Goal: Information Seeking & Learning: Learn about a topic

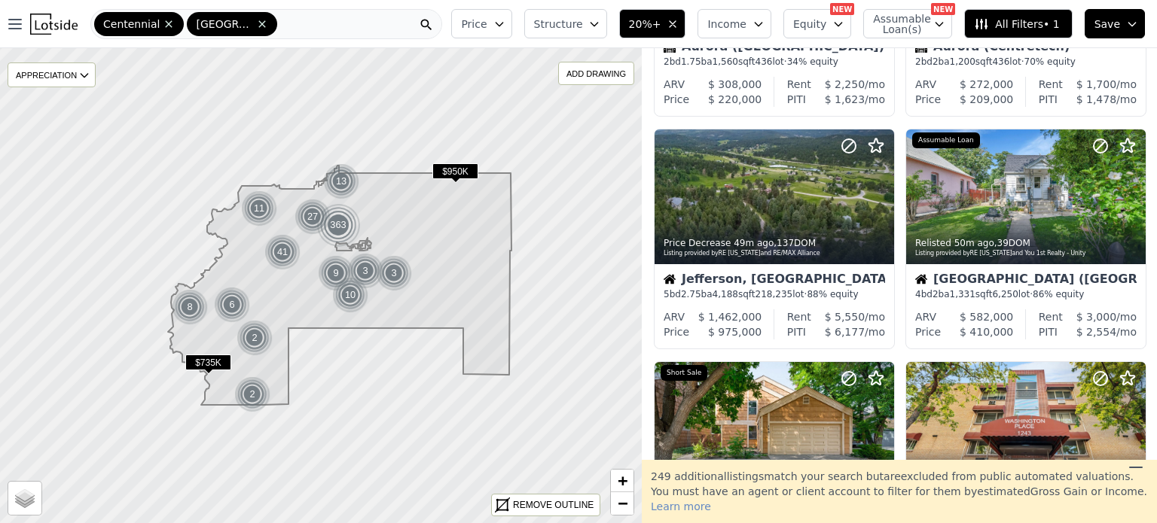
scroll to position [201, 0]
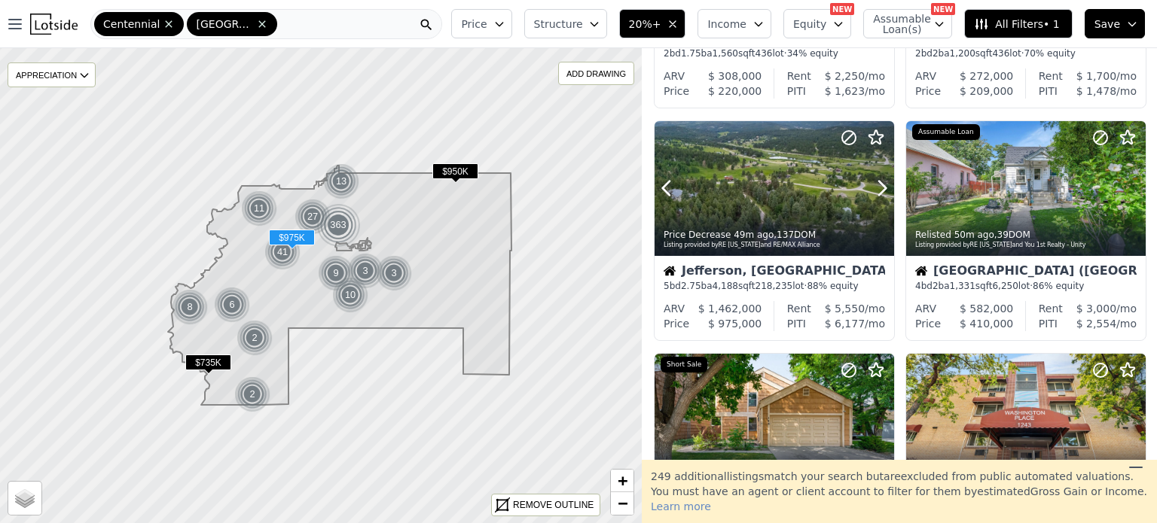
click at [870, 186] on icon at bounding box center [882, 188] width 24 height 24
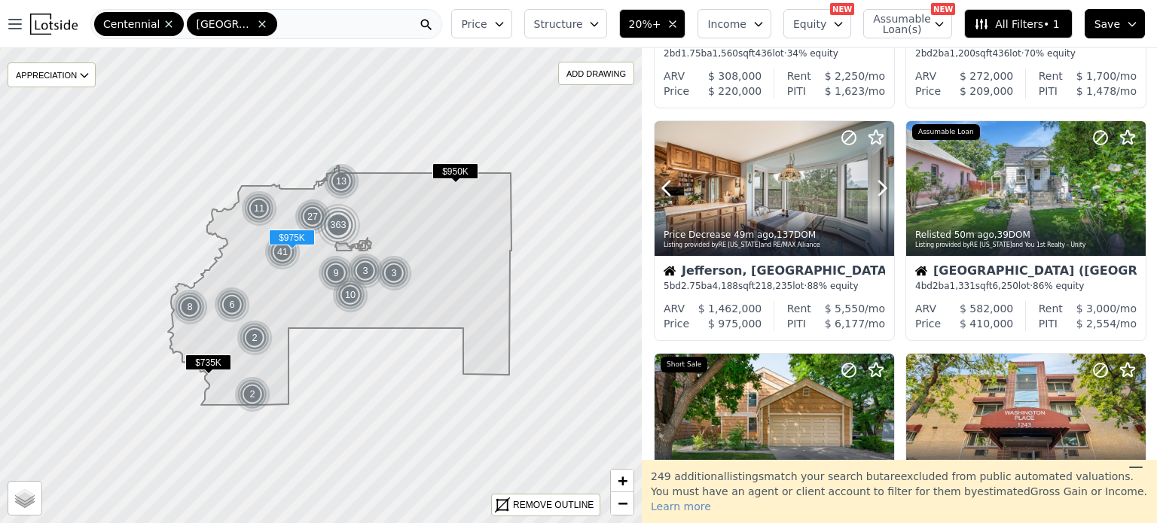
click at [870, 186] on icon at bounding box center [882, 188] width 24 height 24
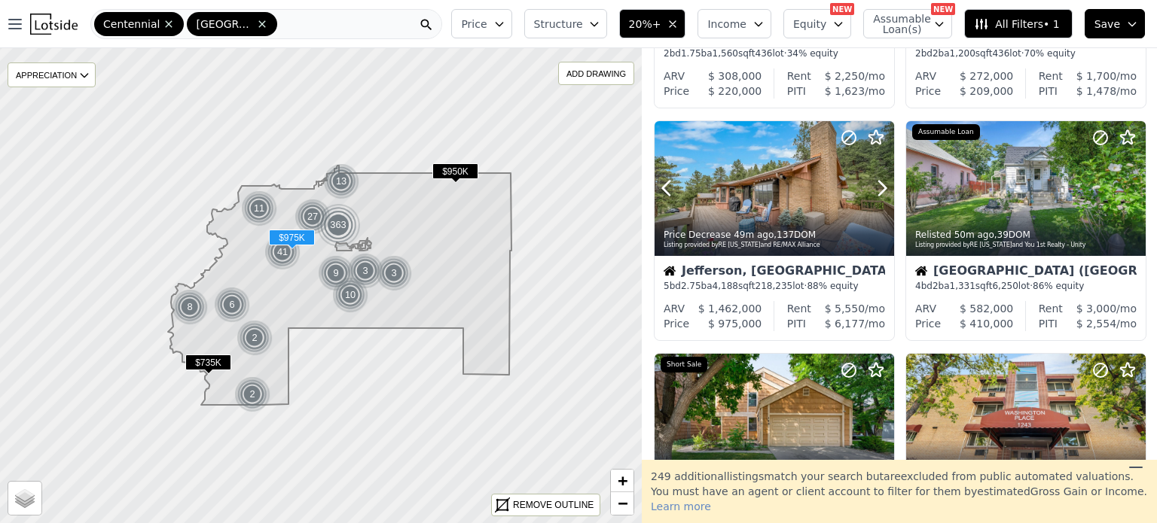
click at [870, 186] on icon at bounding box center [882, 188] width 24 height 24
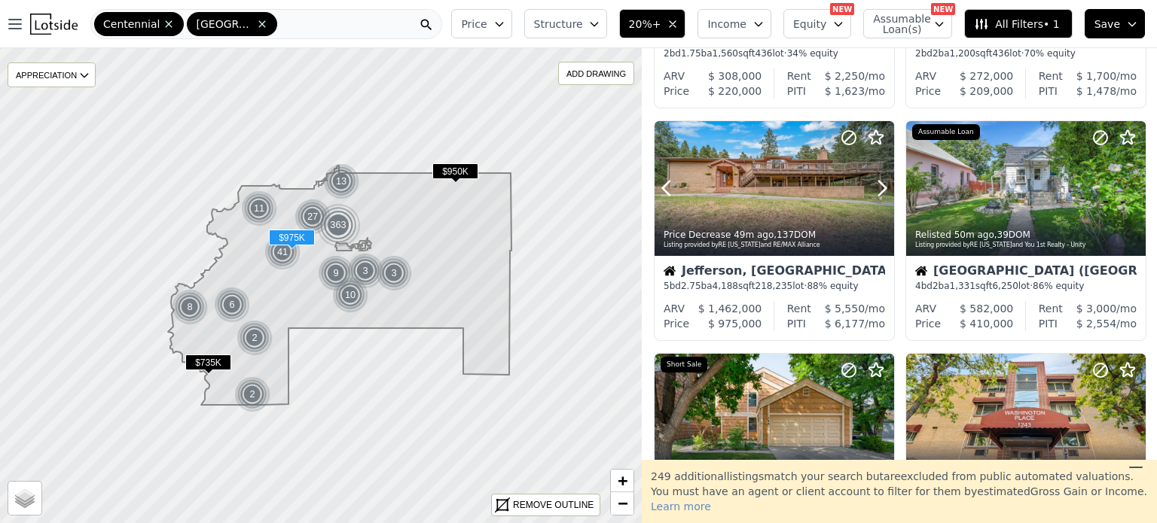
click at [870, 186] on icon at bounding box center [882, 188] width 24 height 24
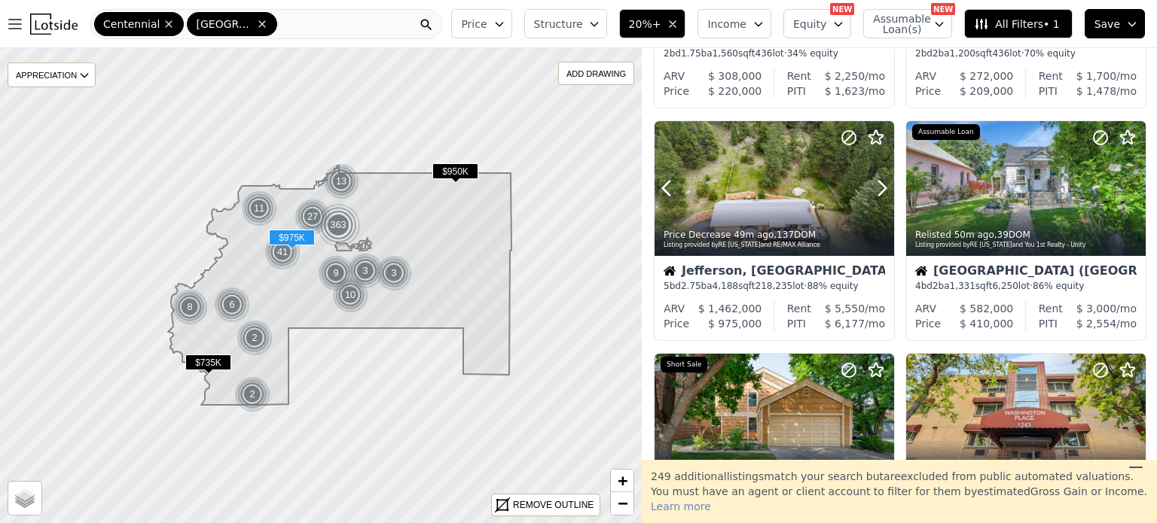
click at [870, 186] on icon at bounding box center [882, 188] width 24 height 24
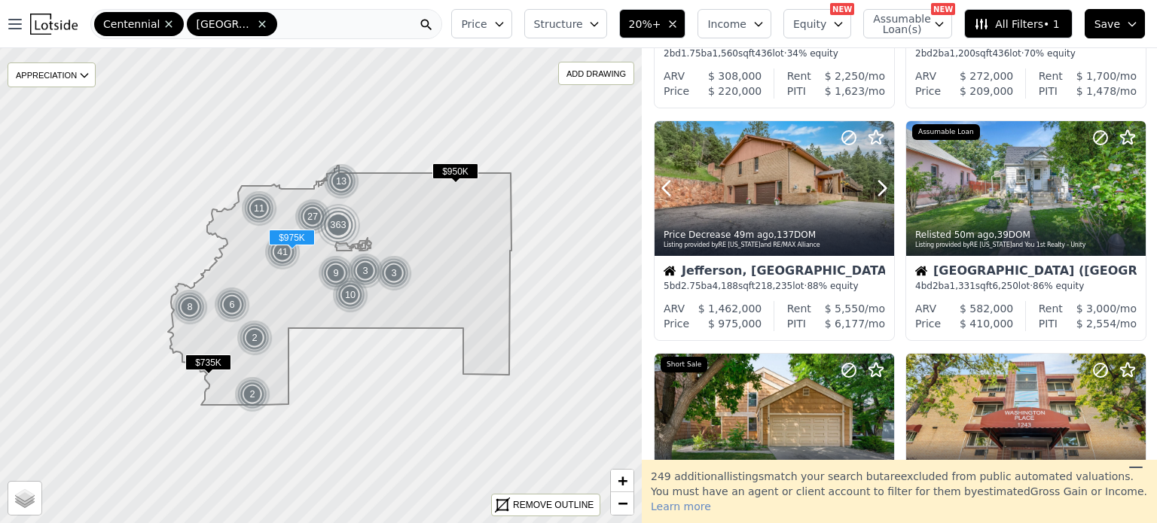
click at [870, 186] on icon at bounding box center [882, 188] width 24 height 24
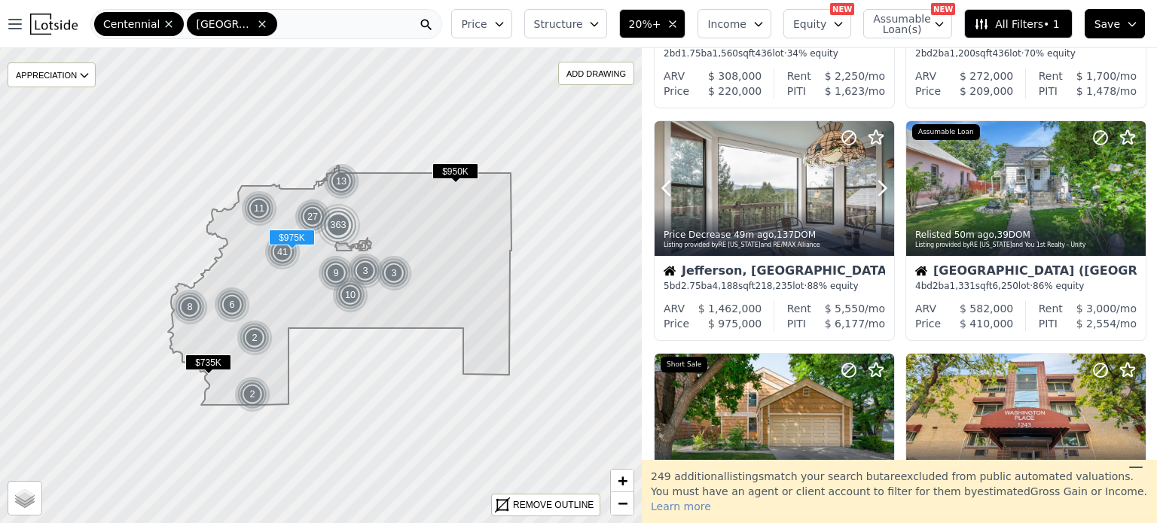
click at [870, 186] on icon at bounding box center [882, 188] width 24 height 24
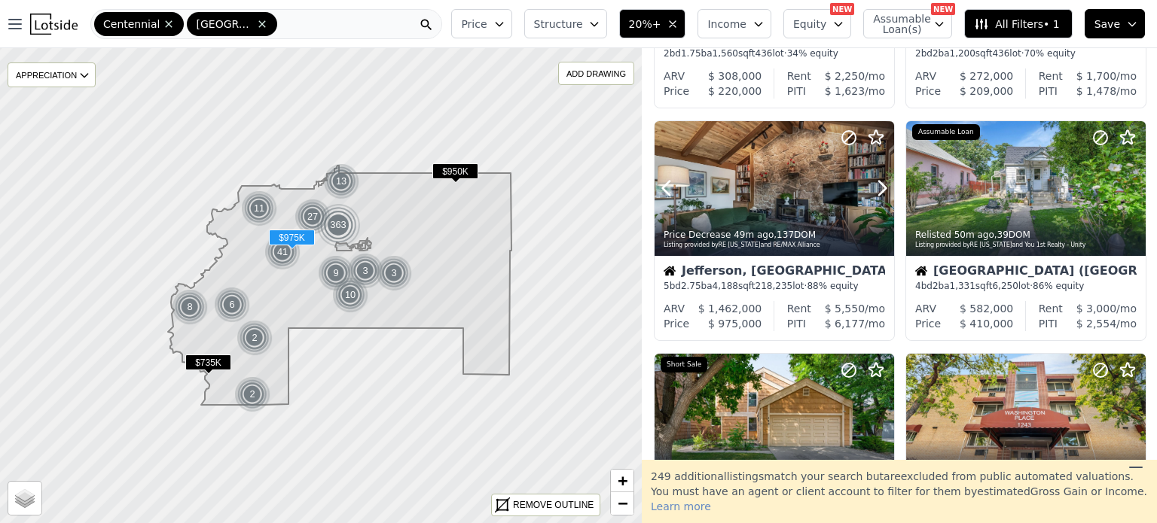
click at [870, 186] on icon at bounding box center [882, 188] width 24 height 24
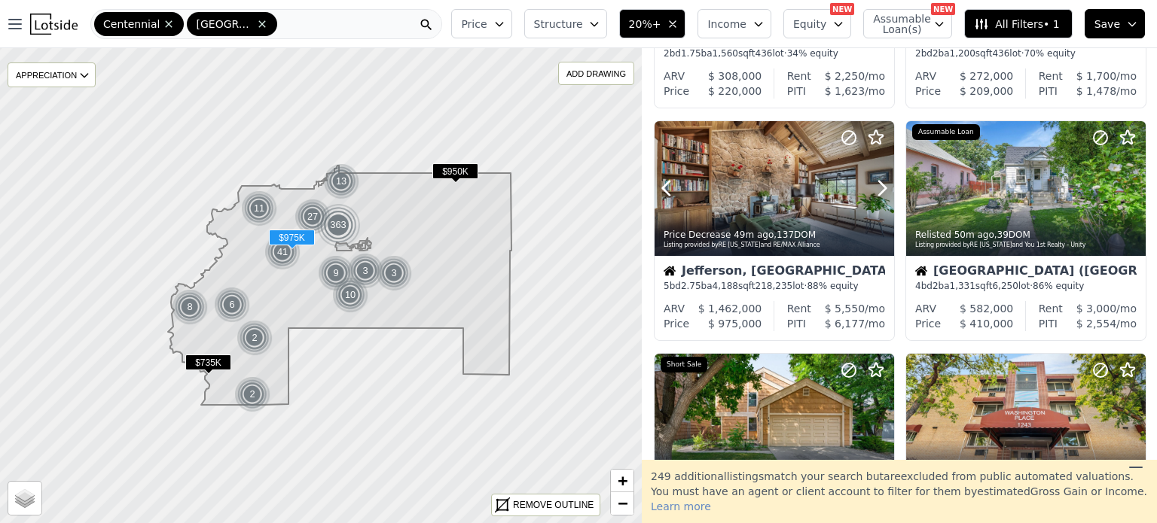
click at [870, 186] on icon at bounding box center [882, 188] width 24 height 24
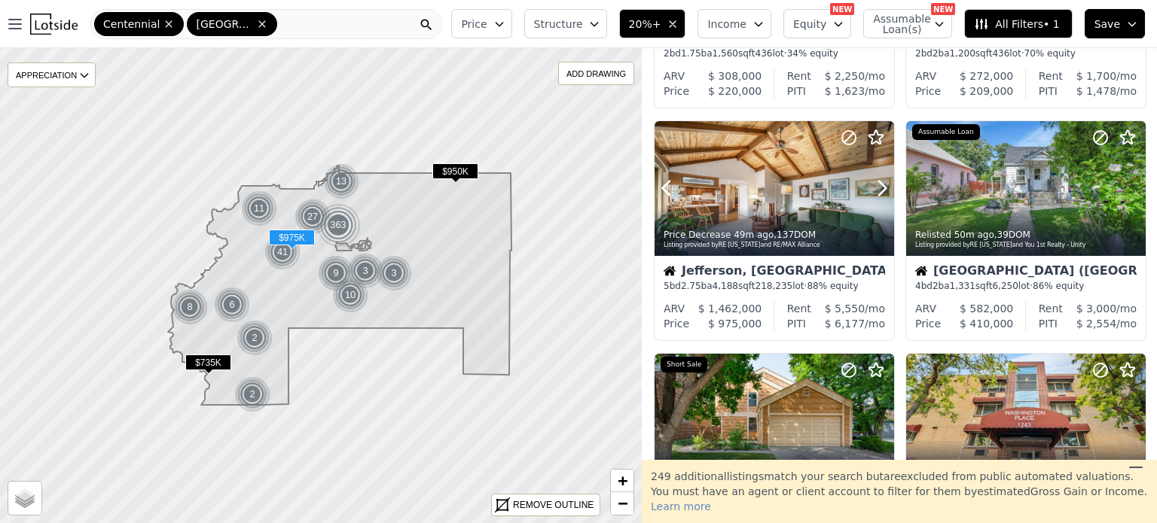
click at [870, 186] on icon at bounding box center [882, 188] width 24 height 24
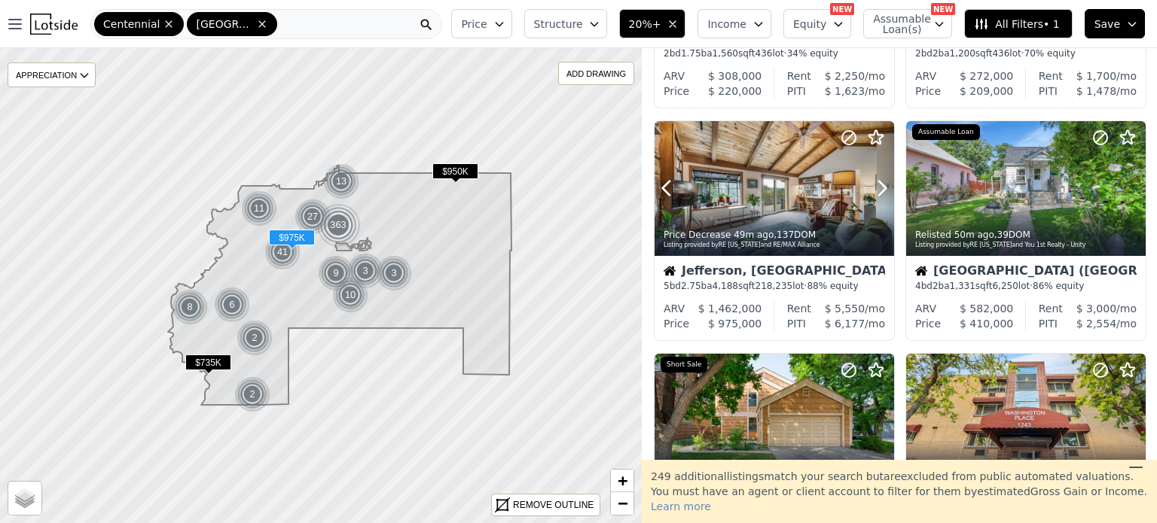
click at [870, 186] on icon at bounding box center [882, 188] width 24 height 24
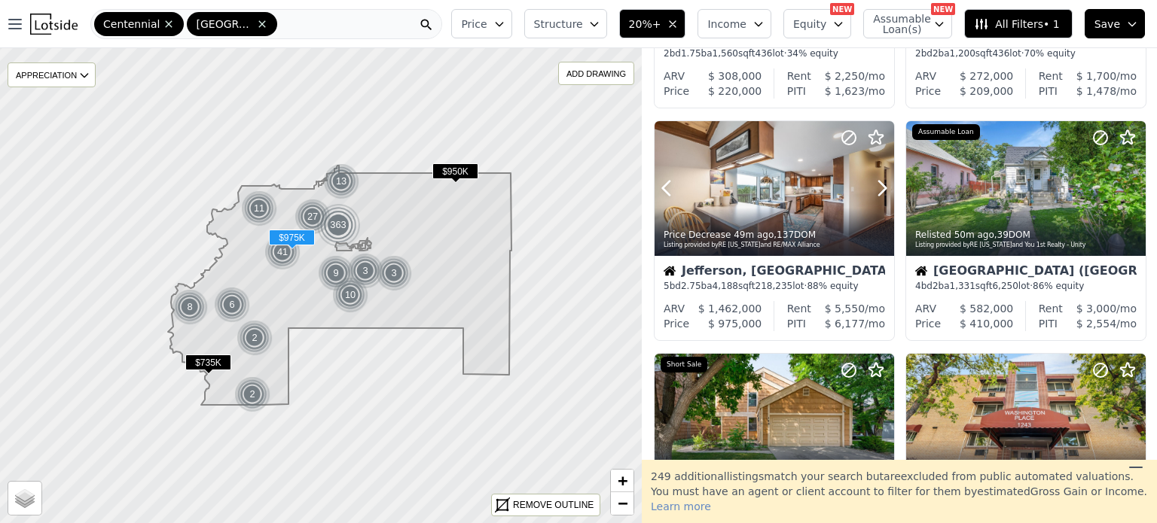
click at [870, 186] on icon at bounding box center [882, 188] width 24 height 24
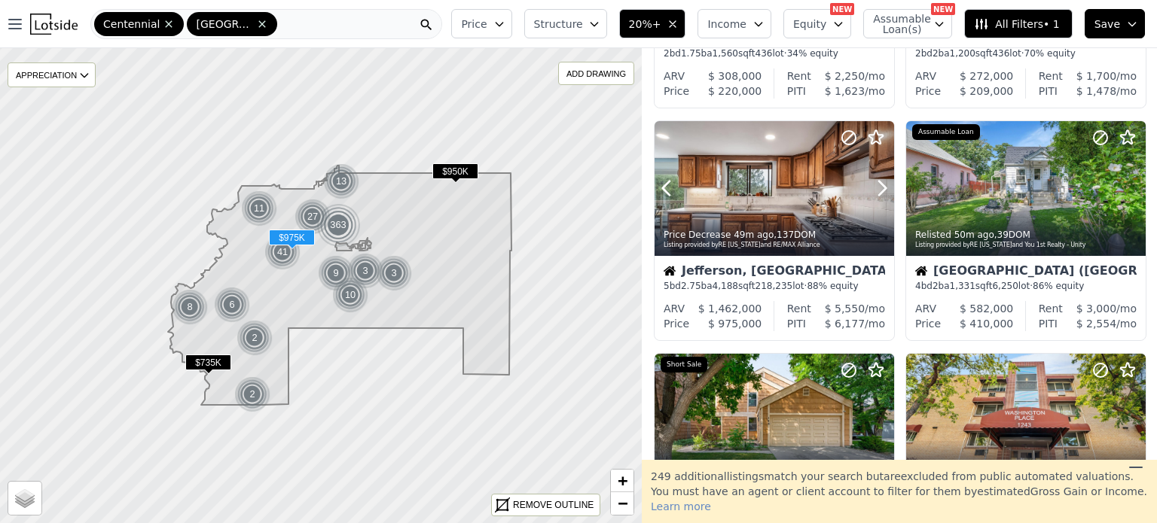
click at [870, 186] on icon at bounding box center [882, 188] width 24 height 24
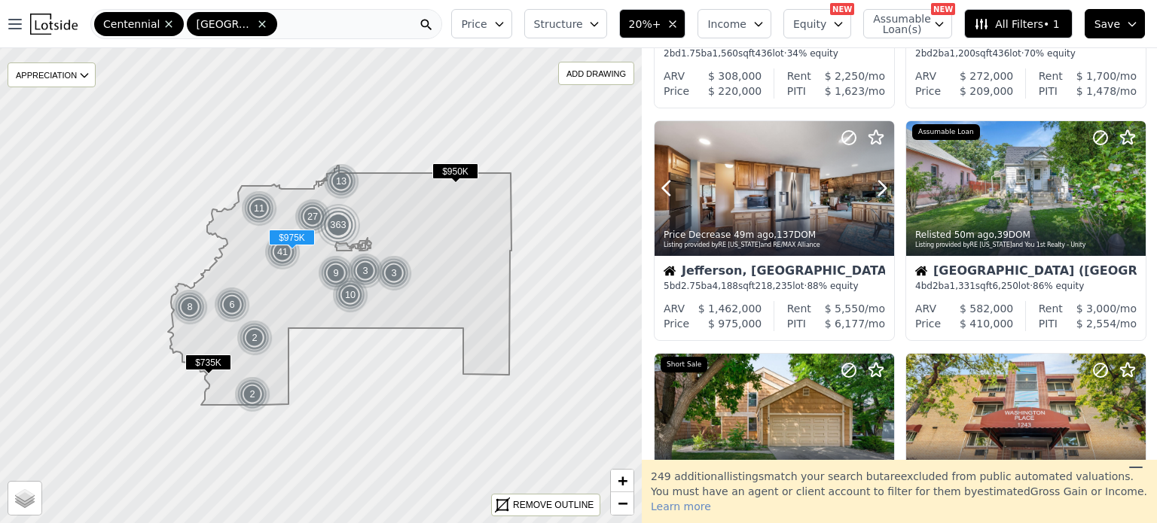
click at [870, 186] on icon at bounding box center [882, 188] width 24 height 24
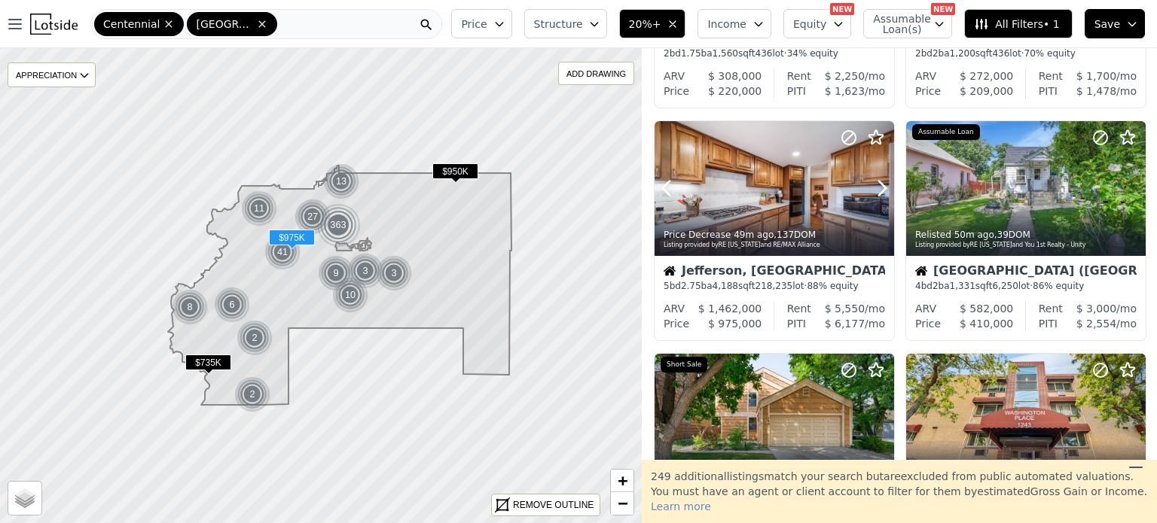
click at [870, 186] on icon at bounding box center [882, 188] width 24 height 24
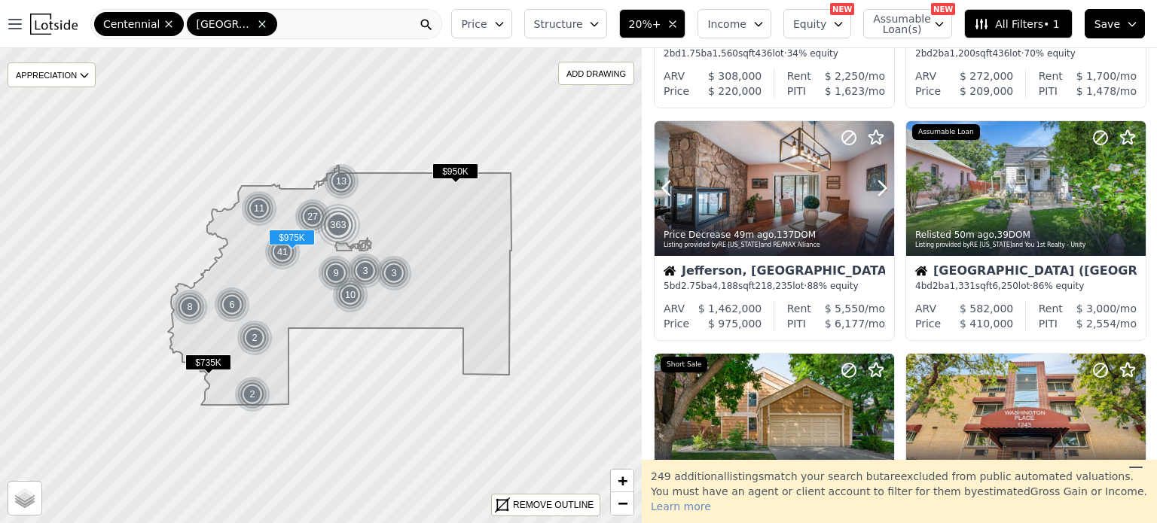
click at [870, 186] on icon at bounding box center [882, 188] width 24 height 24
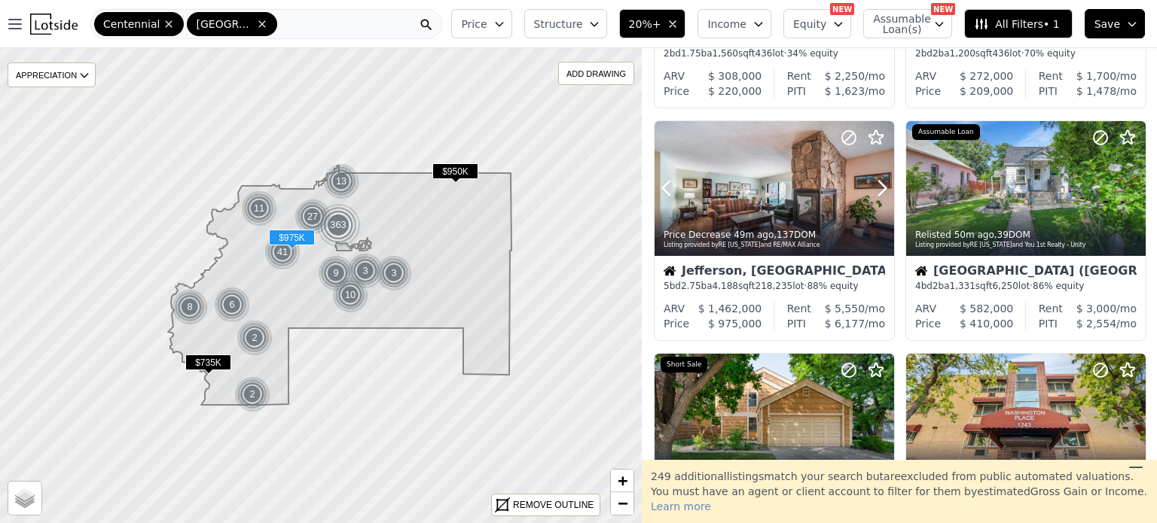
click at [870, 186] on icon at bounding box center [882, 188] width 24 height 24
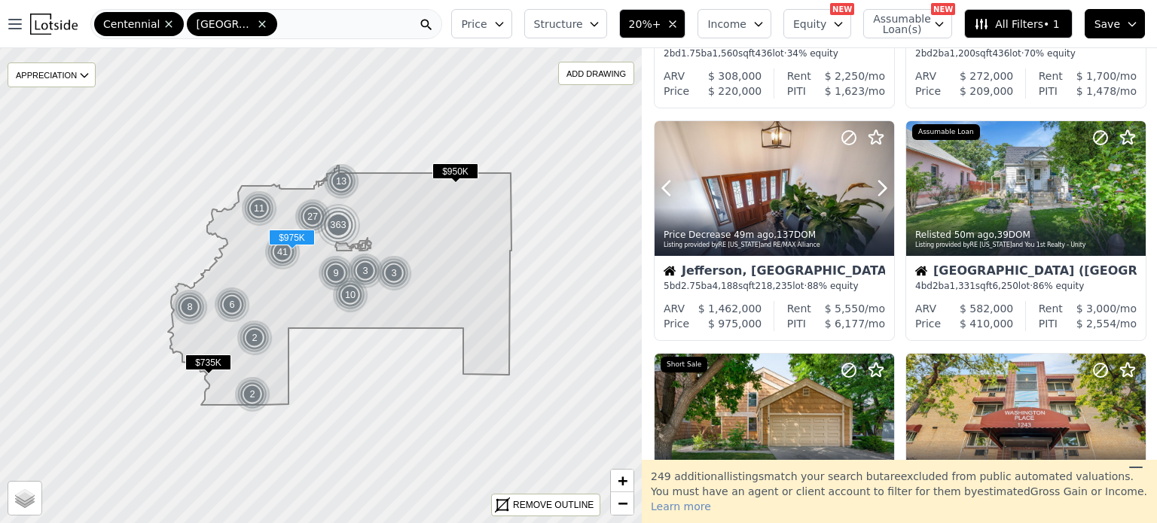
click at [870, 186] on icon at bounding box center [882, 188] width 24 height 24
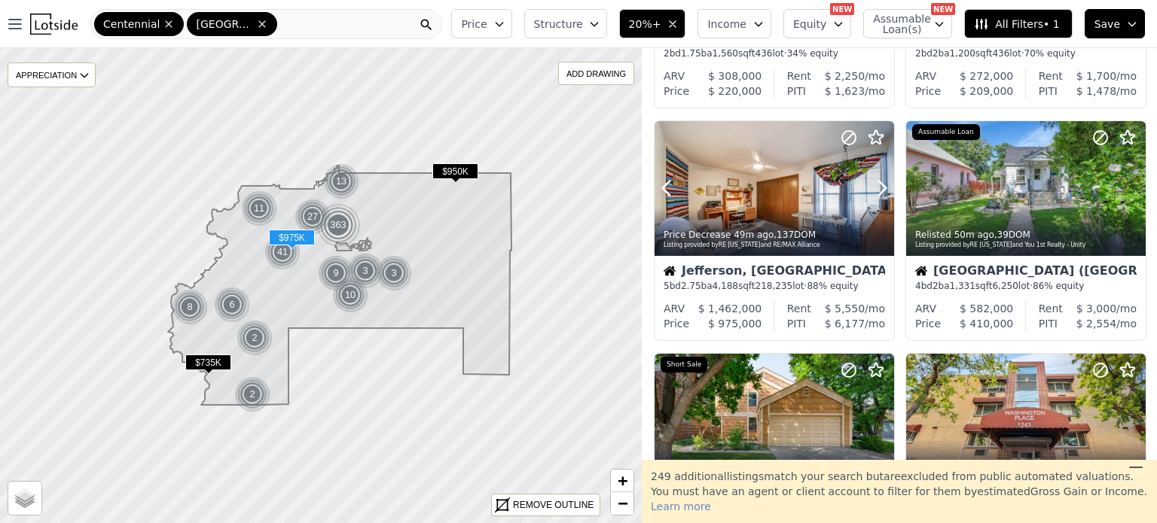
click at [870, 186] on icon at bounding box center [882, 188] width 24 height 24
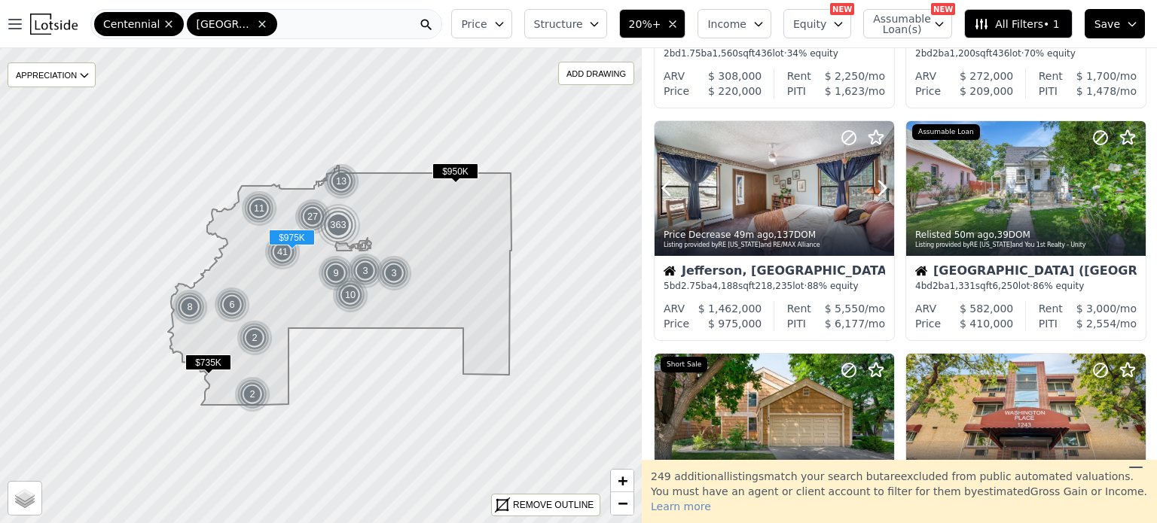
click at [870, 186] on icon at bounding box center [882, 188] width 24 height 24
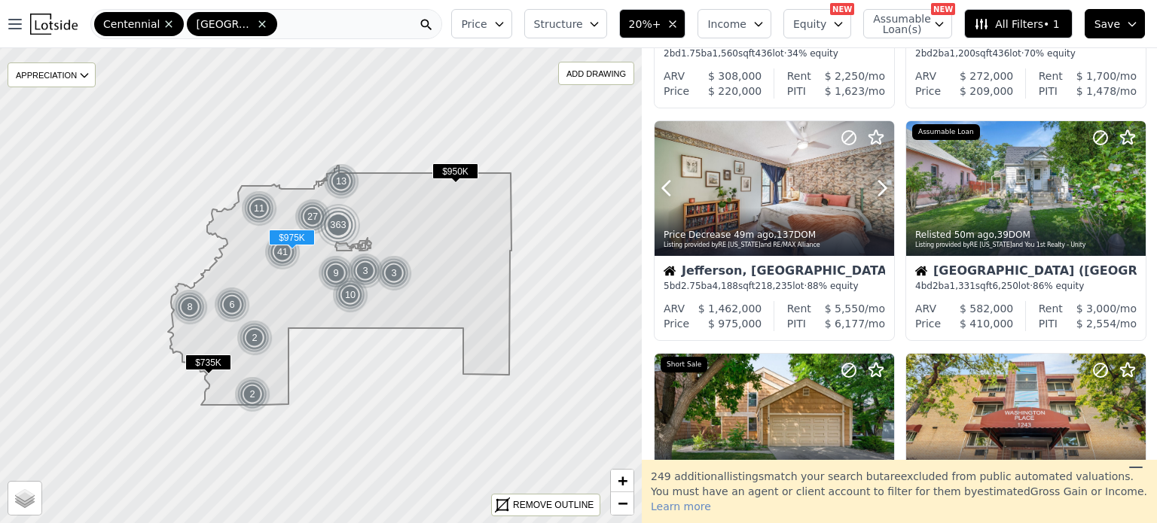
click at [870, 186] on icon at bounding box center [882, 188] width 24 height 24
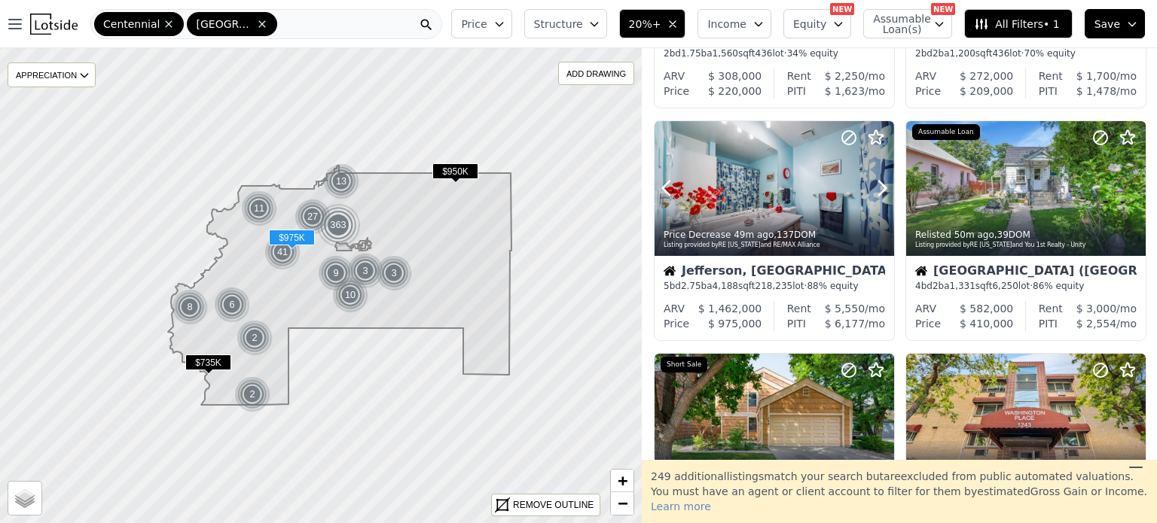
click at [870, 186] on icon at bounding box center [882, 188] width 24 height 24
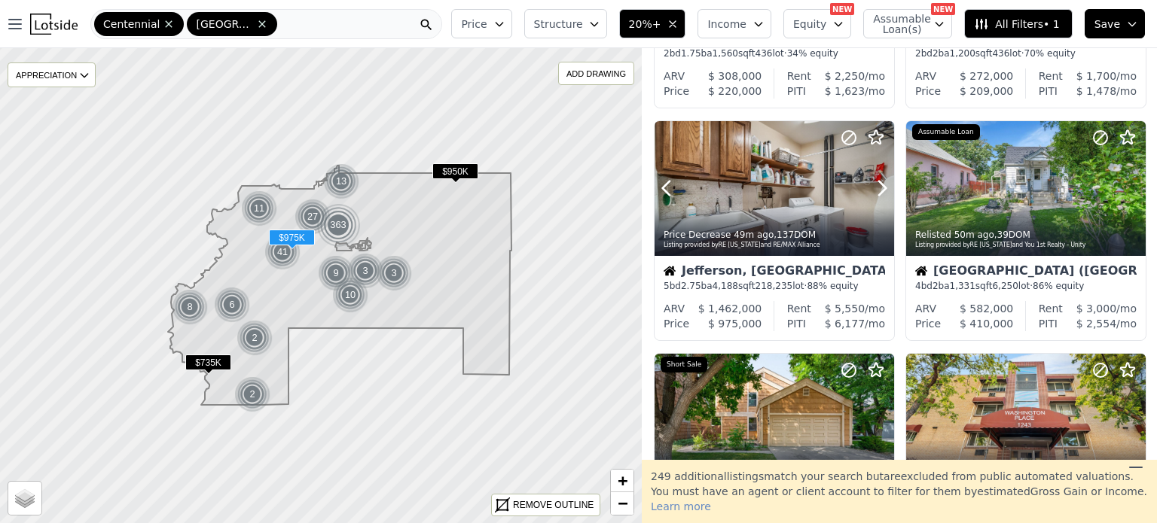
click at [870, 186] on icon at bounding box center [882, 188] width 24 height 24
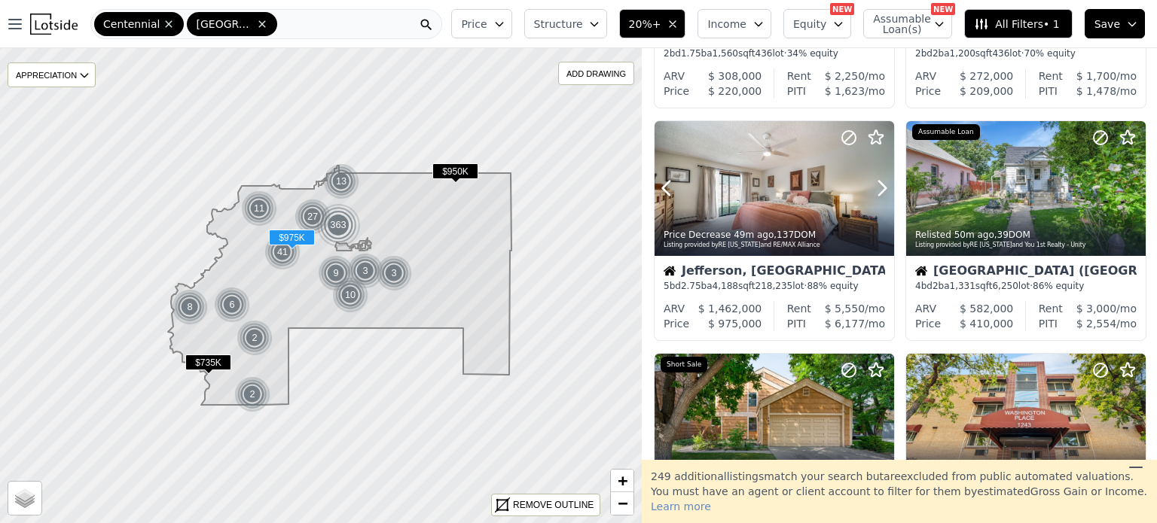
click at [870, 186] on icon at bounding box center [882, 188] width 24 height 24
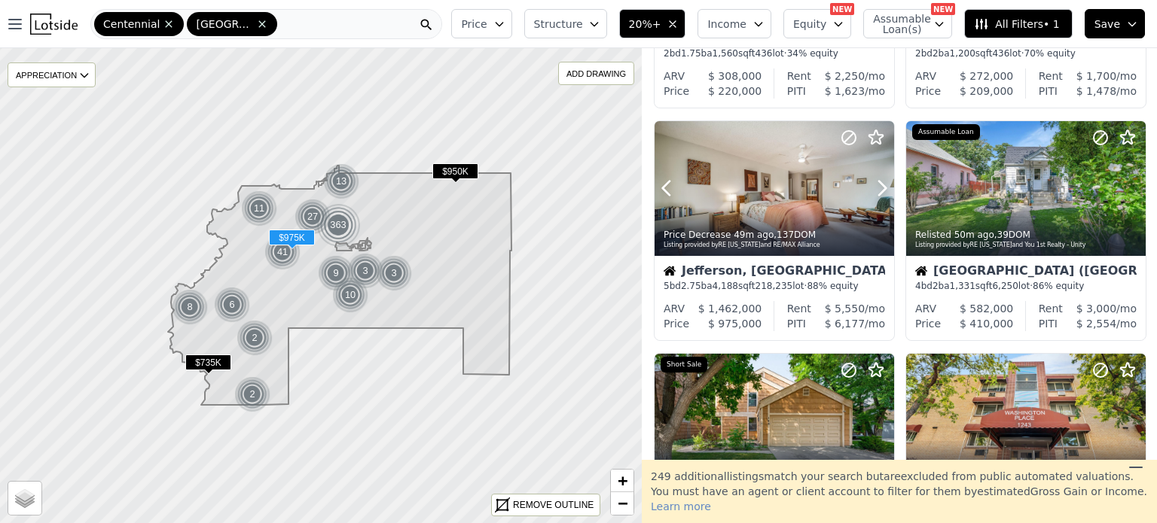
click at [870, 186] on icon at bounding box center [882, 188] width 24 height 24
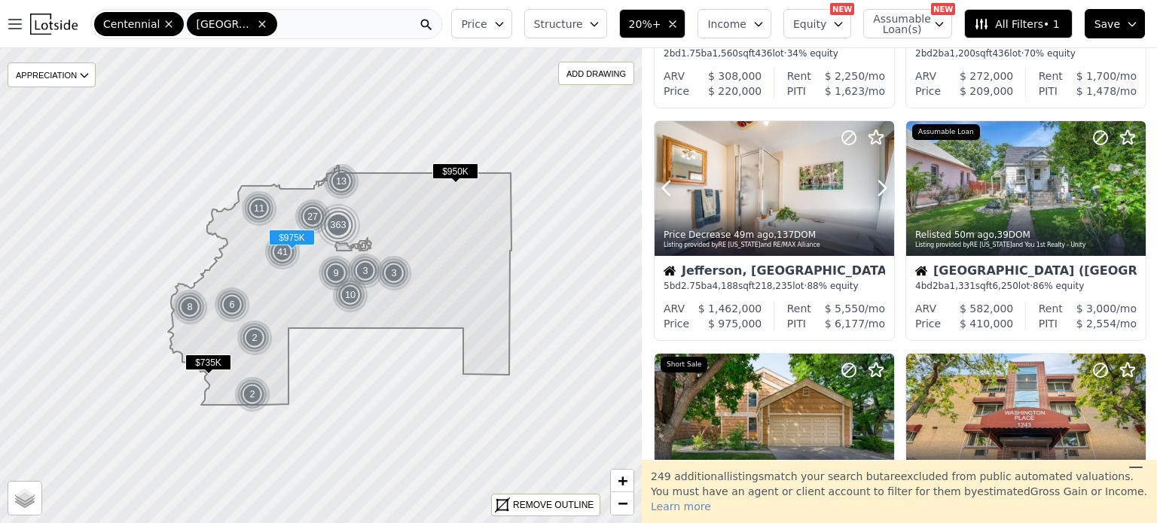
click at [870, 186] on icon at bounding box center [882, 188] width 24 height 24
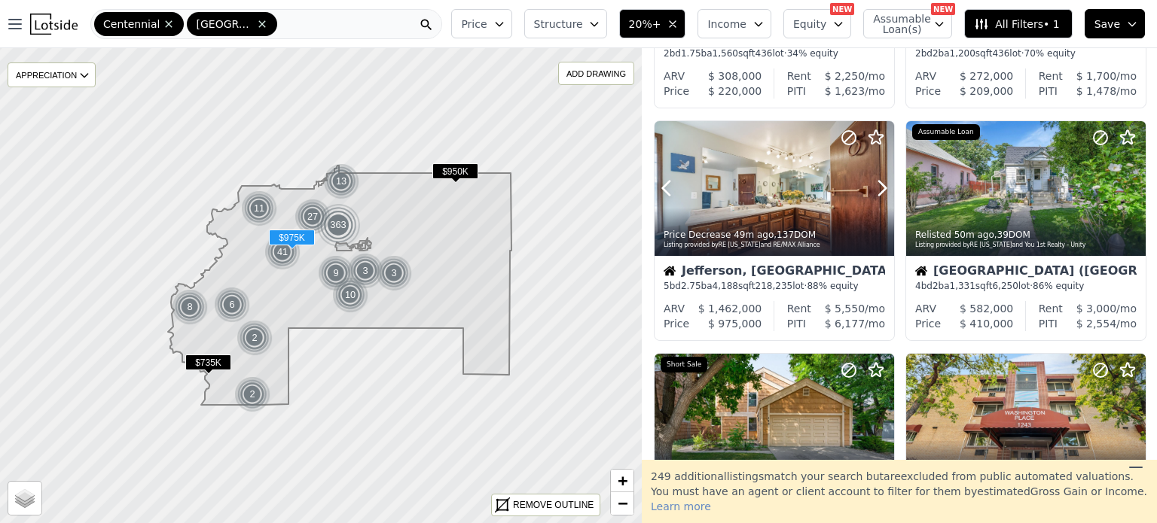
click at [870, 186] on icon at bounding box center [882, 188] width 24 height 24
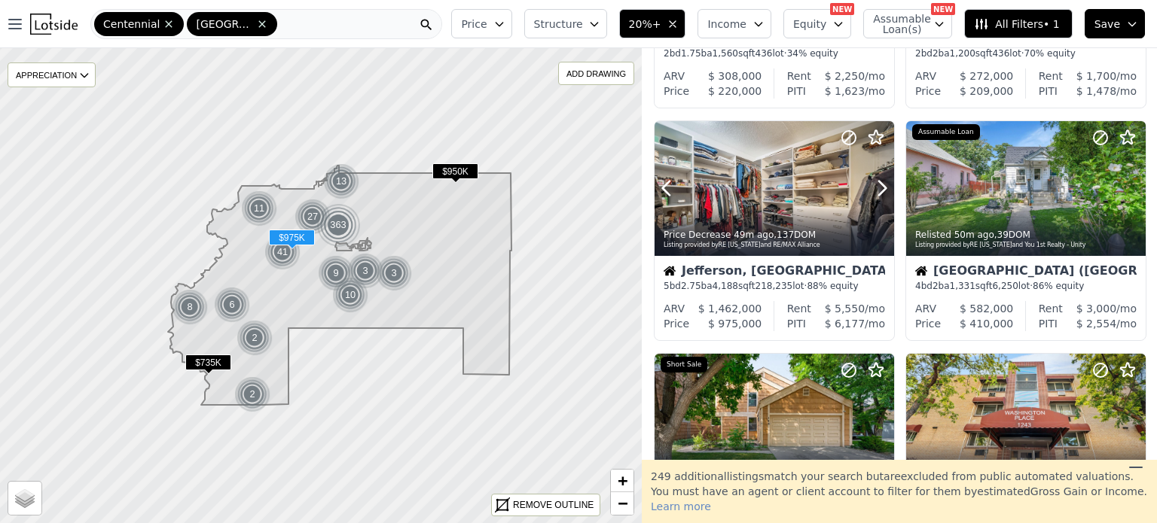
click at [870, 186] on icon at bounding box center [882, 188] width 24 height 24
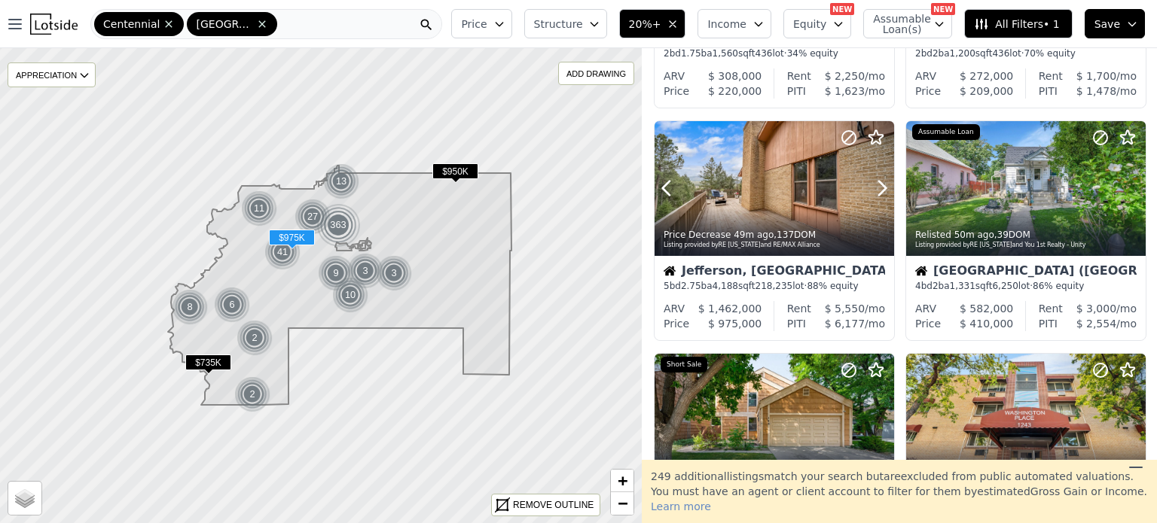
click at [870, 186] on icon at bounding box center [882, 188] width 24 height 24
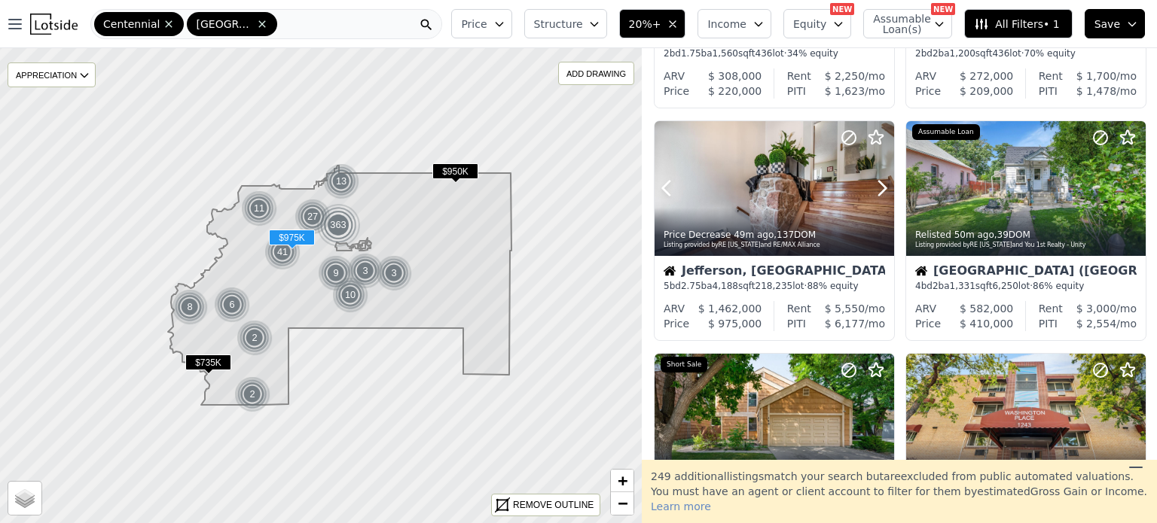
click at [870, 186] on icon at bounding box center [882, 188] width 24 height 24
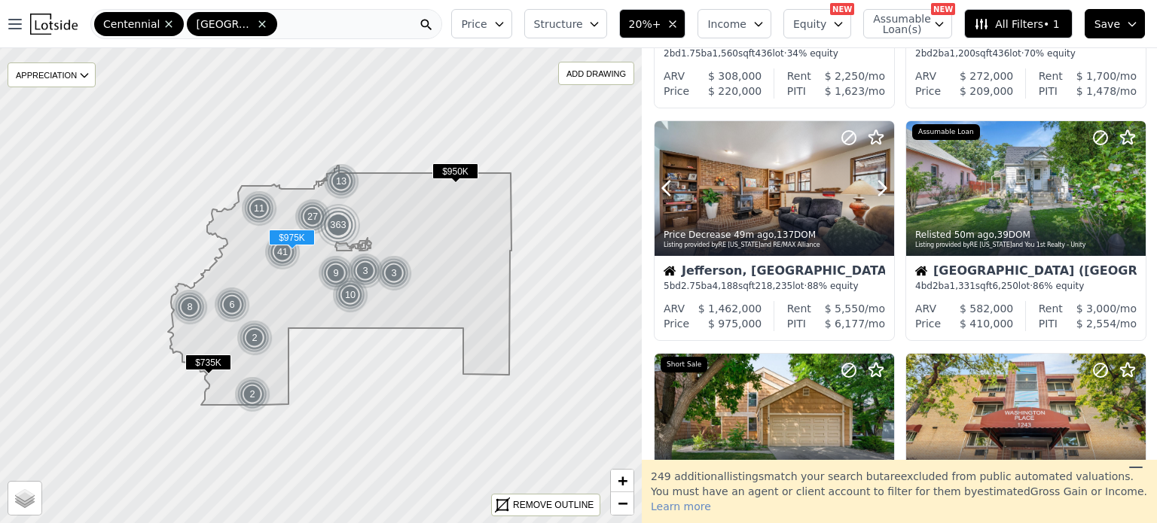
click at [870, 186] on icon at bounding box center [882, 188] width 24 height 24
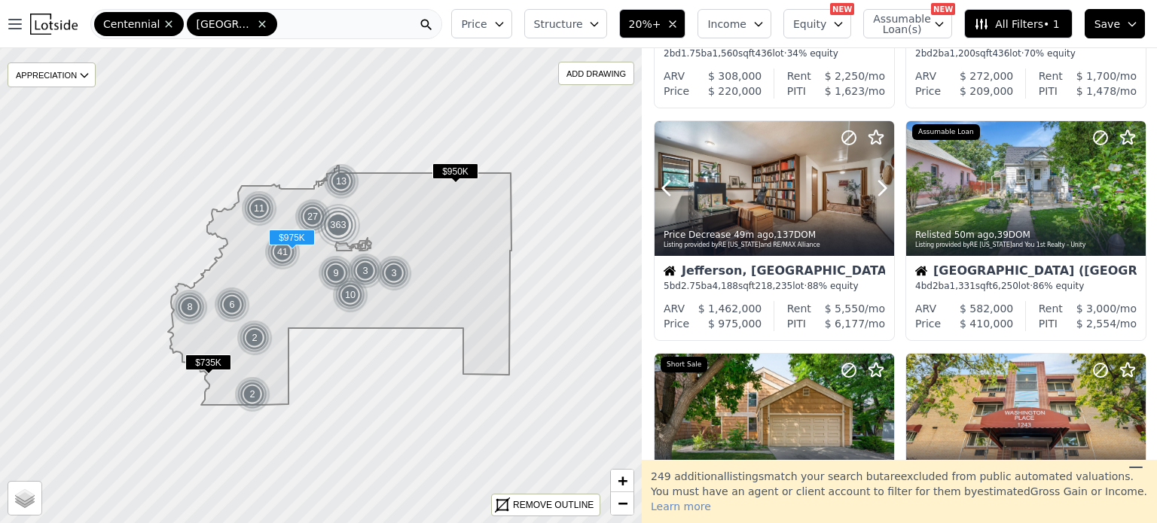
click at [870, 186] on icon at bounding box center [882, 188] width 24 height 24
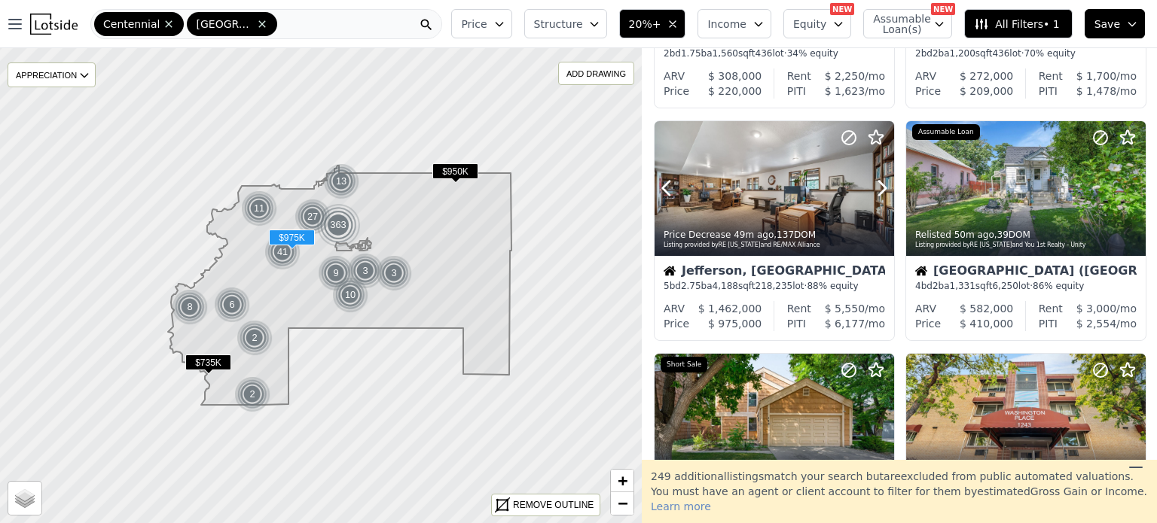
click at [870, 186] on icon at bounding box center [882, 188] width 24 height 24
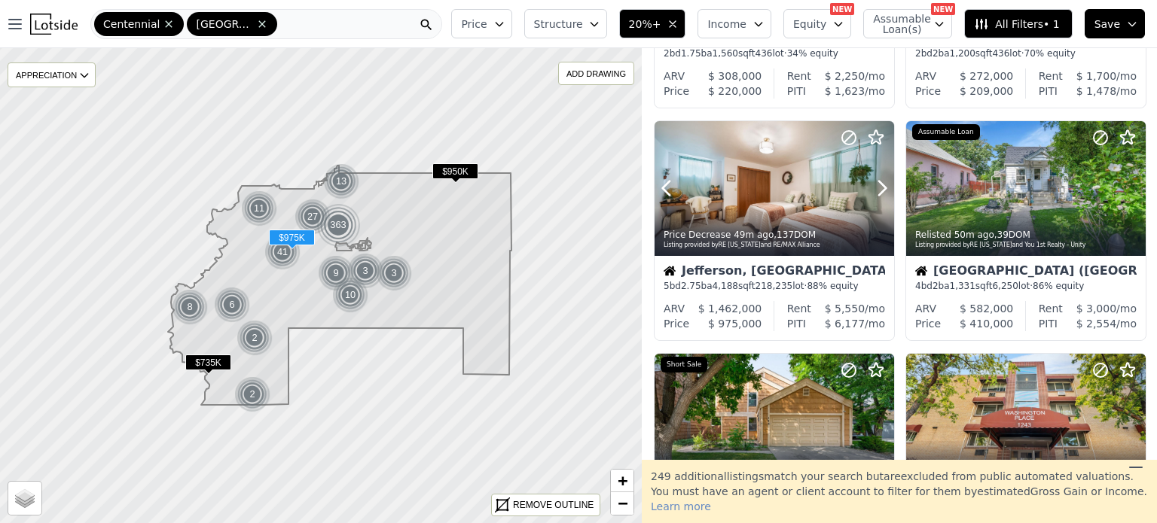
click at [870, 186] on icon at bounding box center [882, 188] width 24 height 24
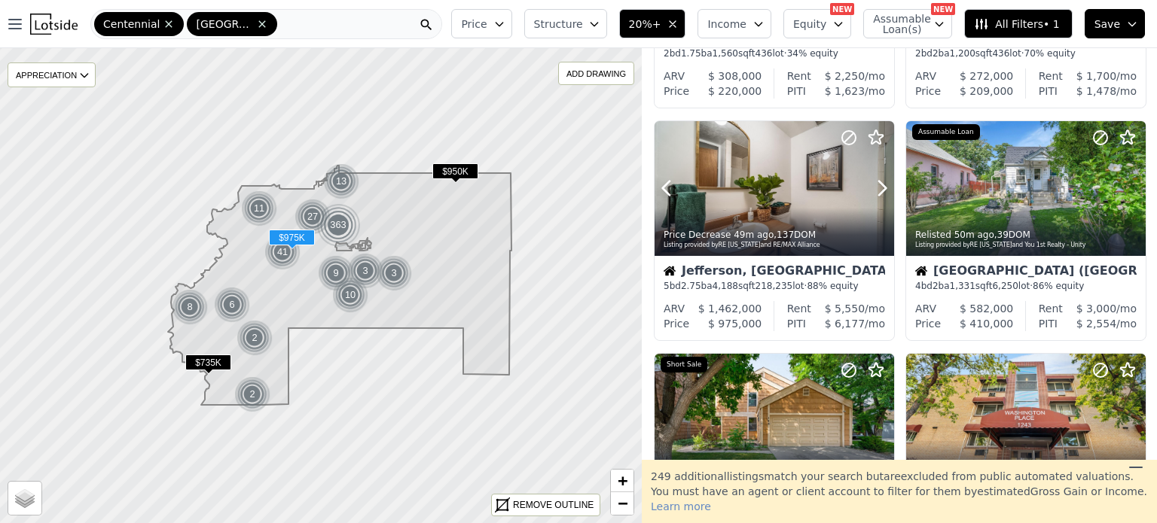
click at [870, 186] on icon at bounding box center [882, 188] width 24 height 24
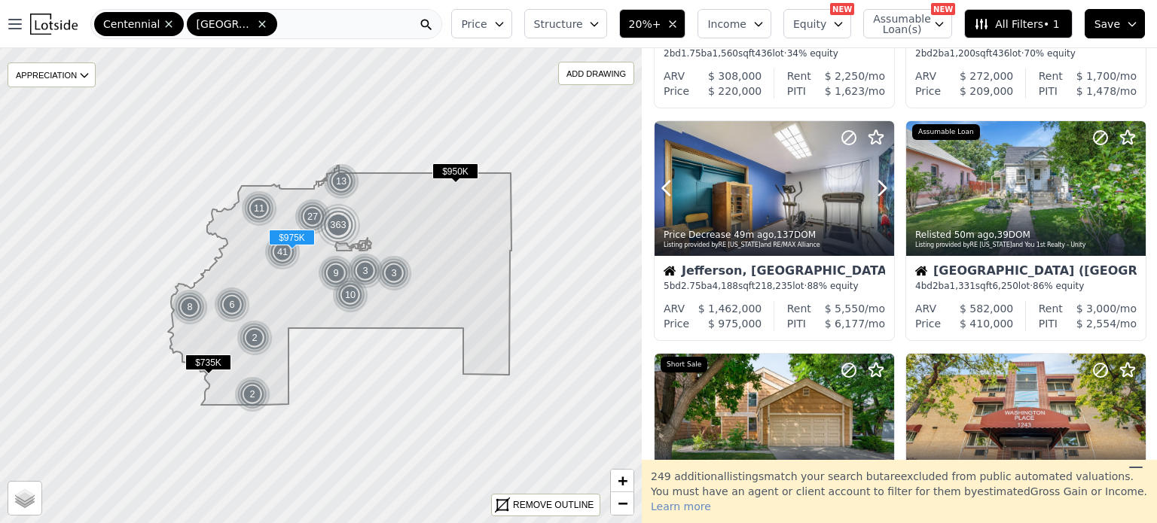
click at [870, 186] on icon at bounding box center [882, 188] width 24 height 24
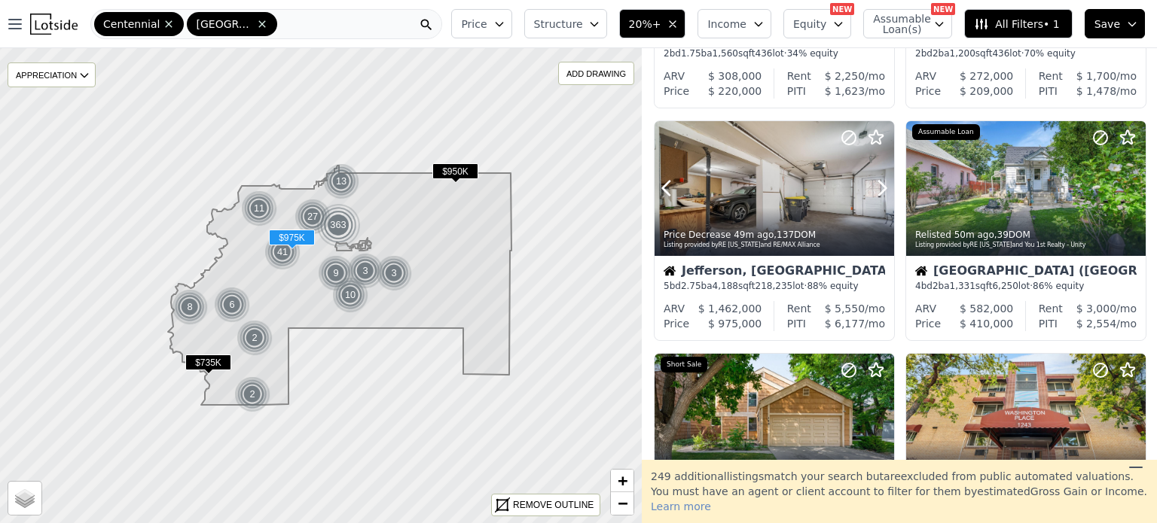
click at [870, 186] on icon at bounding box center [882, 188] width 24 height 24
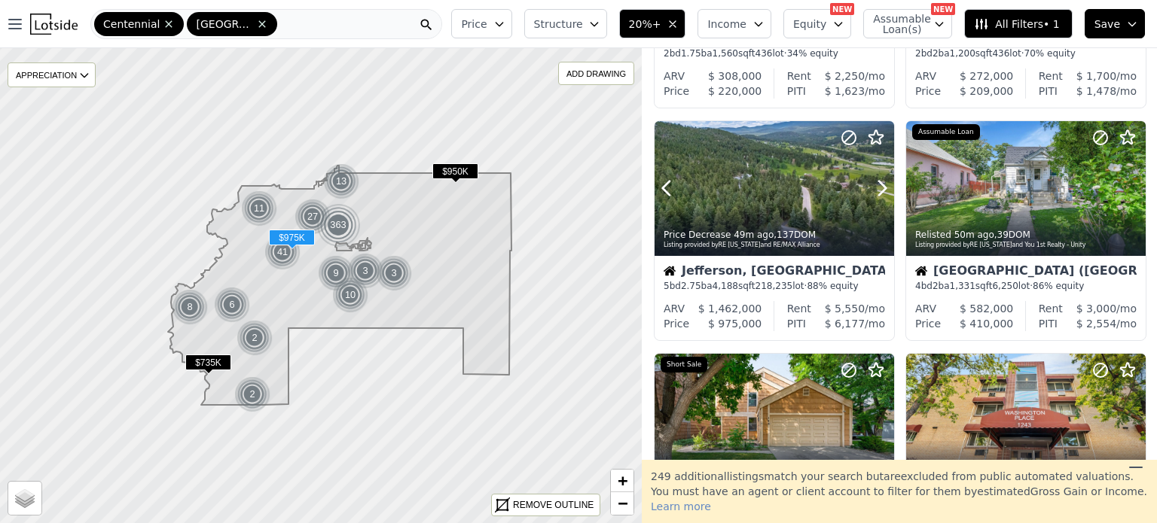
click at [870, 186] on icon at bounding box center [882, 188] width 24 height 24
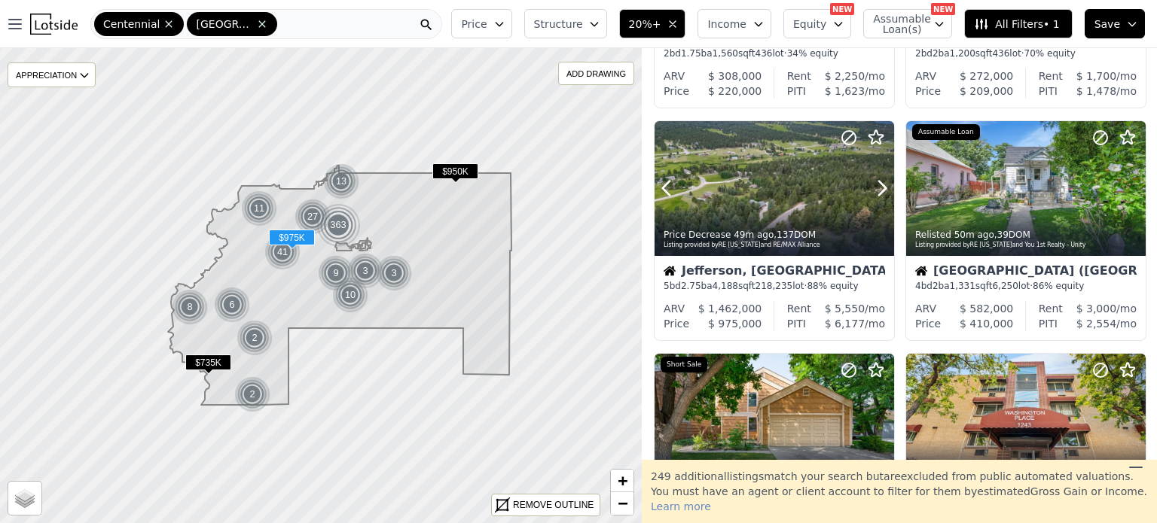
click at [870, 186] on icon at bounding box center [882, 188] width 24 height 24
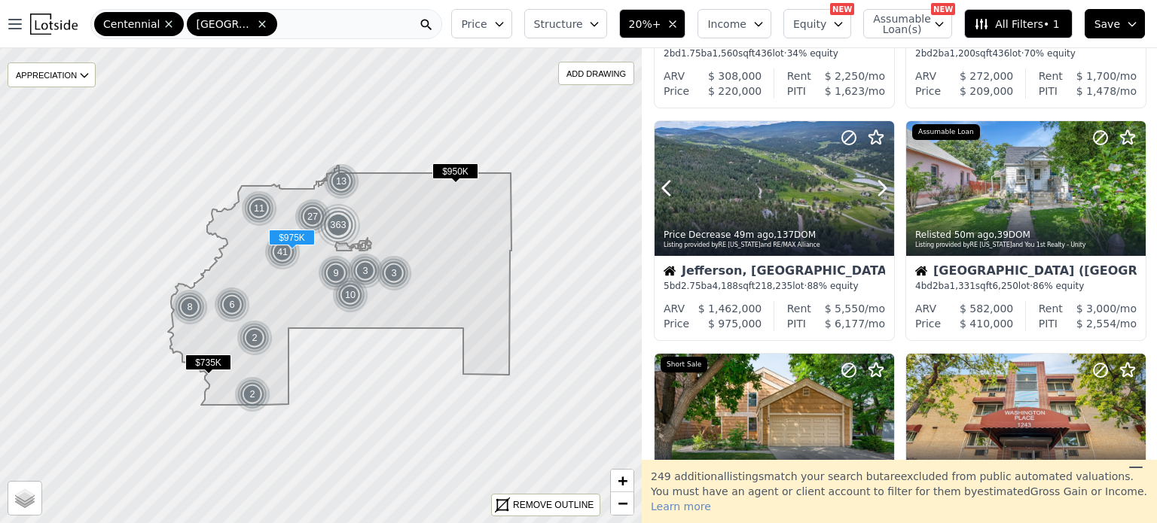
click at [870, 186] on icon at bounding box center [882, 188] width 24 height 24
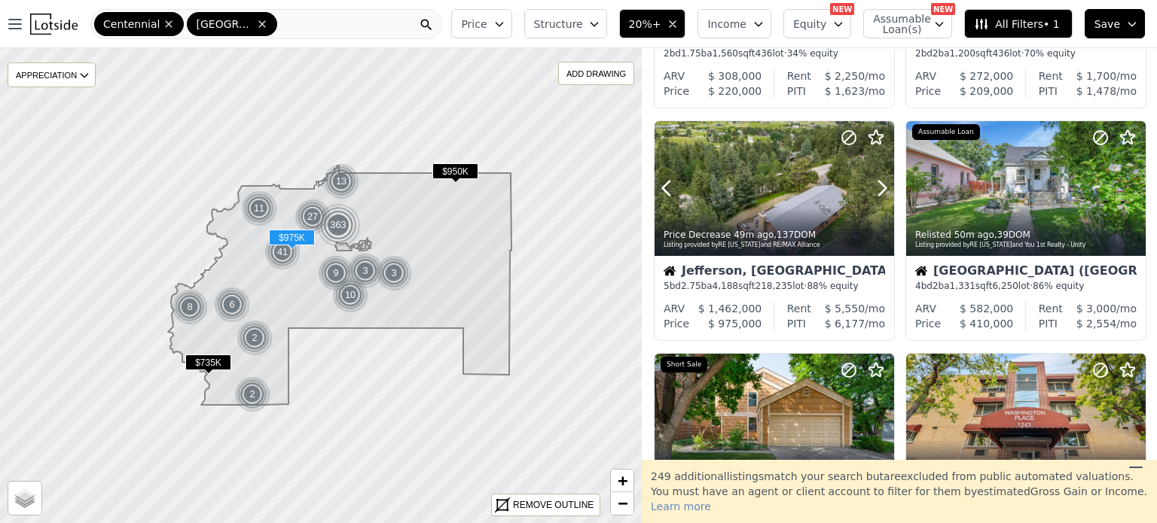
click at [870, 186] on icon at bounding box center [882, 188] width 24 height 24
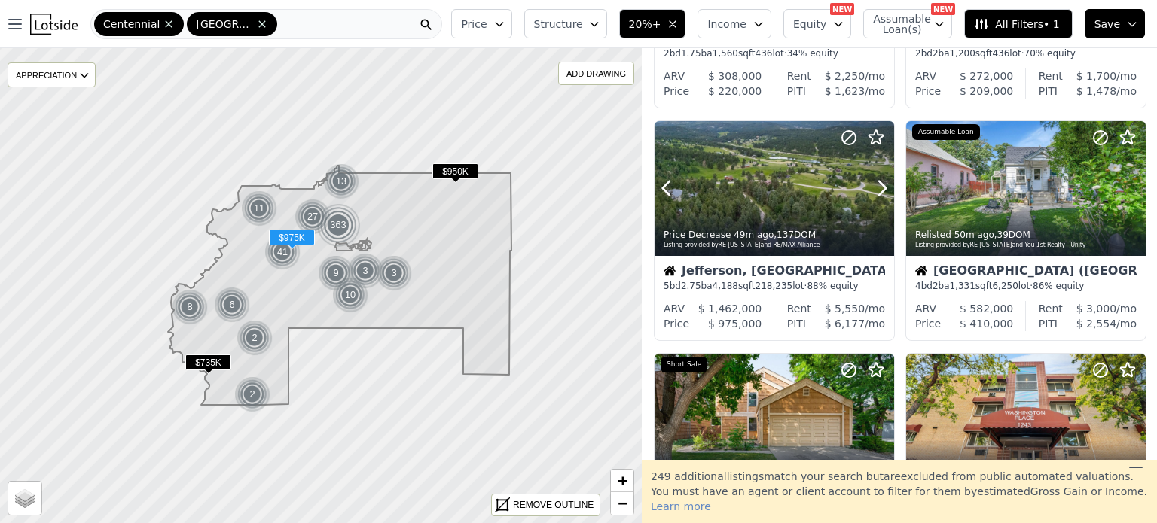
click at [870, 186] on icon at bounding box center [882, 188] width 24 height 24
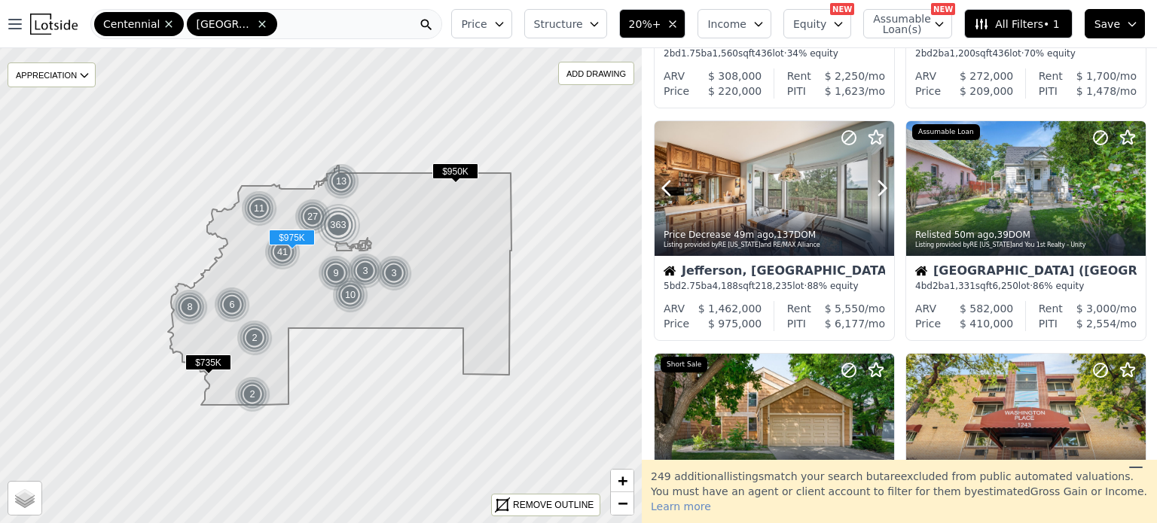
click at [870, 186] on icon at bounding box center [882, 188] width 24 height 24
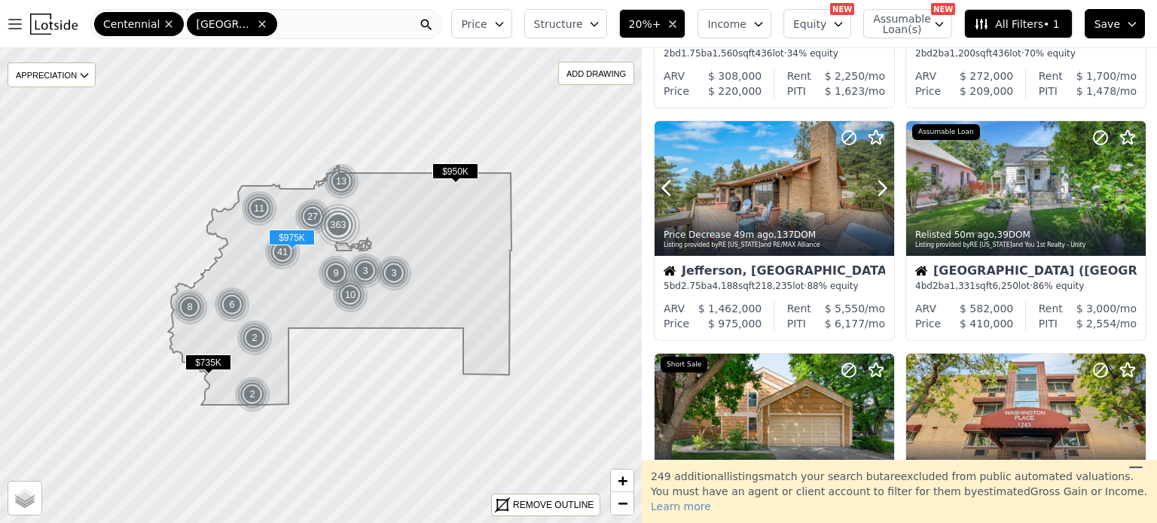
click at [777, 225] on div "Price Decrease 49m ago , 137 DOM Listing provided by RE Colorado and RE/MAX All…" at bounding box center [774, 238] width 240 height 36
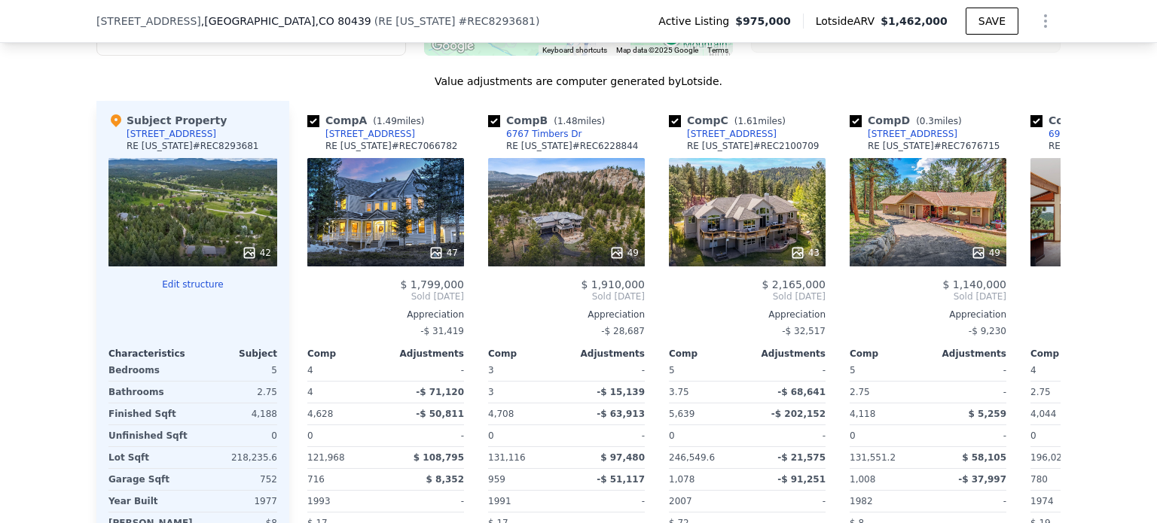
scroll to position [1603, 0]
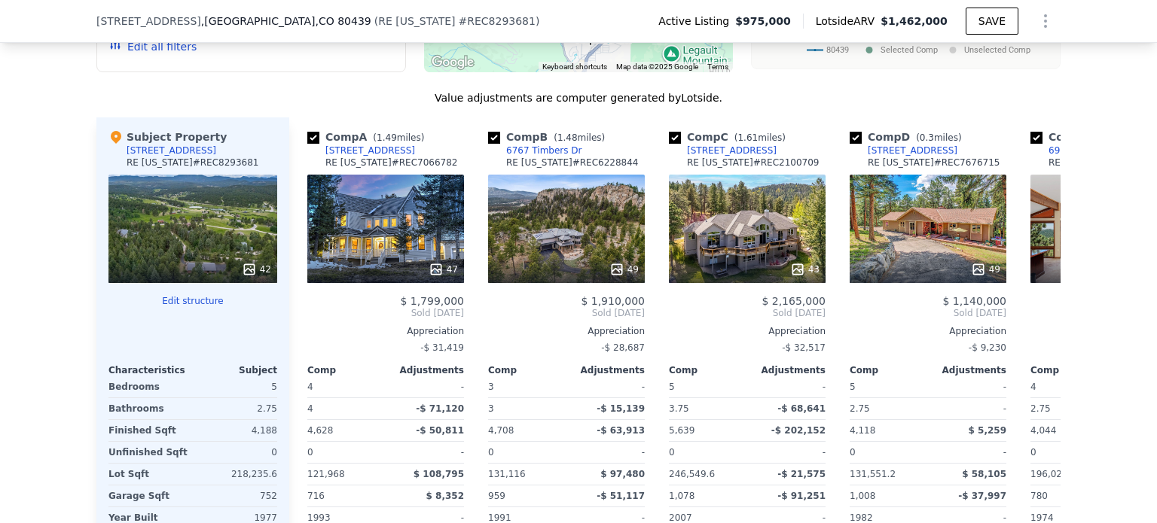
click at [934, 246] on div "49" at bounding box center [928, 229] width 157 height 108
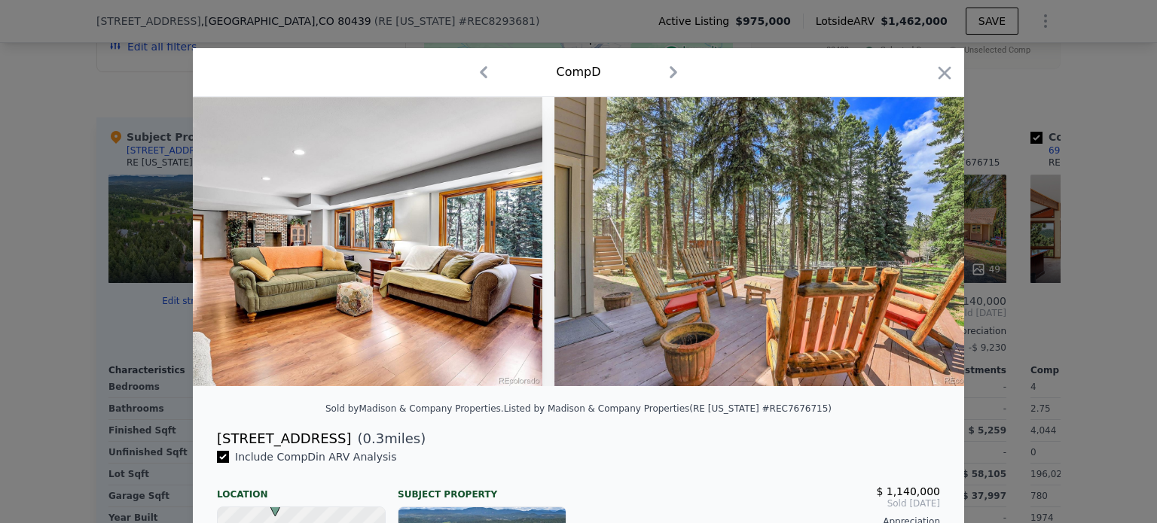
scroll to position [0, 14118]
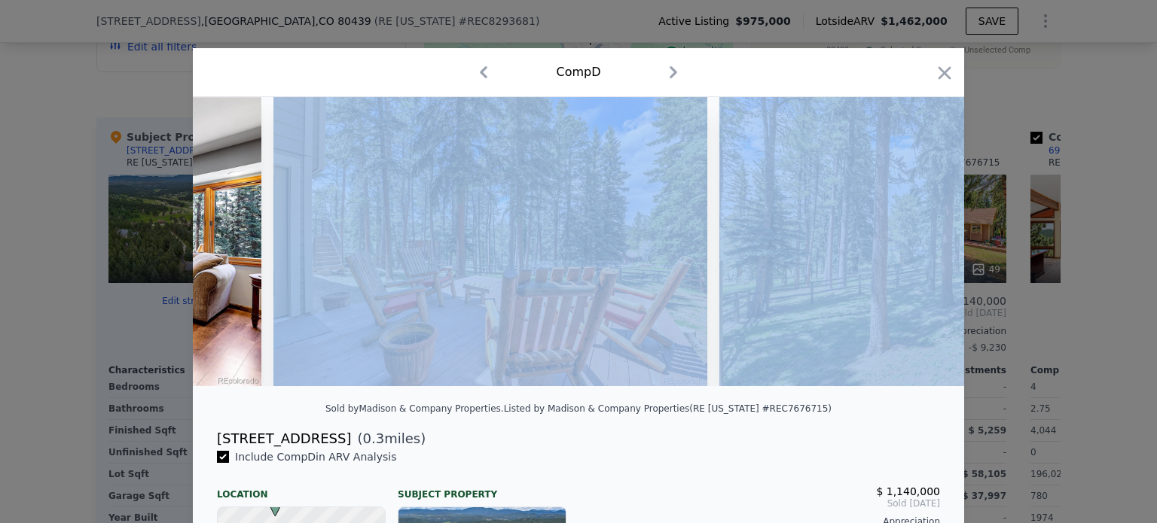
drag, startPoint x: 702, startPoint y: 383, endPoint x: 1001, endPoint y: 85, distance: 422.3
click at [1001, 85] on div "​ Comp D Sold by Madison & Company Properties . Listed by Madison & Company Pro…" at bounding box center [578, 433] width 1157 height 866
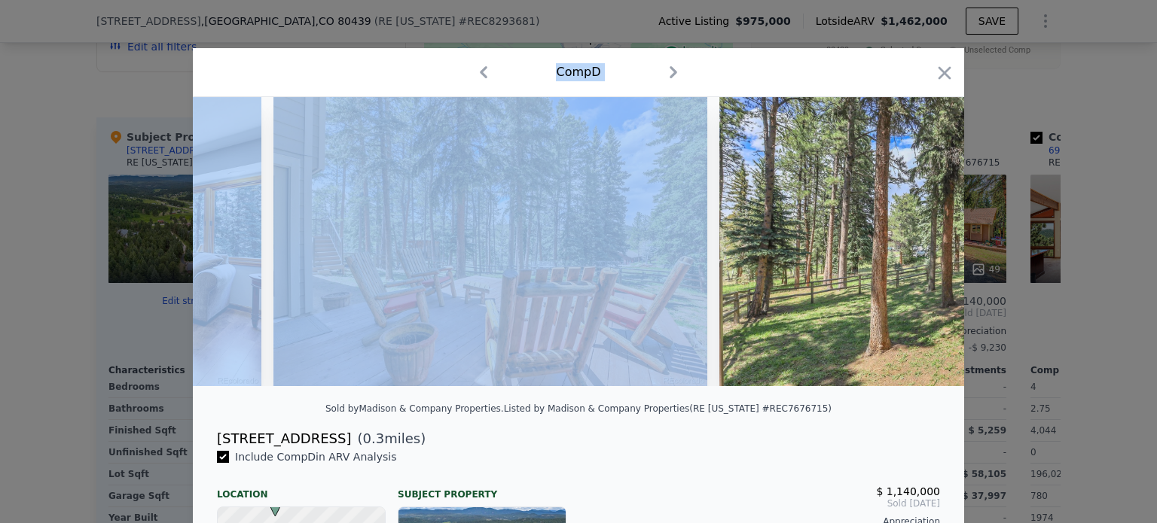
scroll to position [0, 14259]
